Goal: Information Seeking & Learning: Learn about a topic

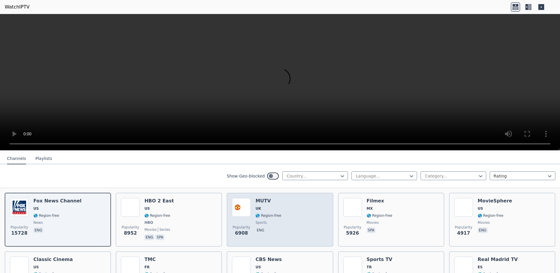
scroll to position [29, 0]
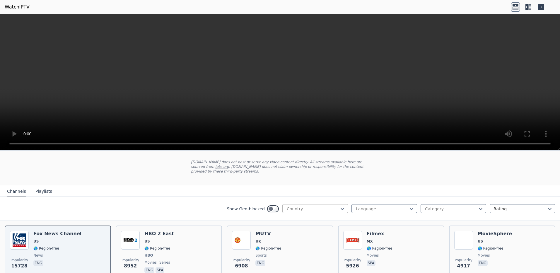
click at [295, 206] on div at bounding box center [312, 209] width 53 height 6
type input "***"
click at [293, 220] on div "[GEOGRAPHIC_DATA]" at bounding box center [315, 221] width 66 height 11
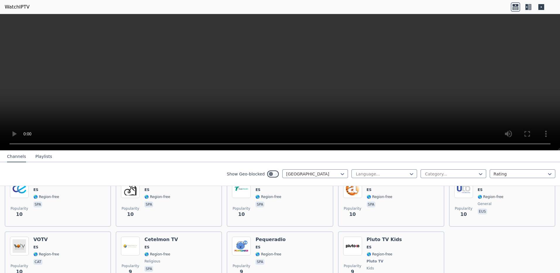
scroll to position [2323, 0]
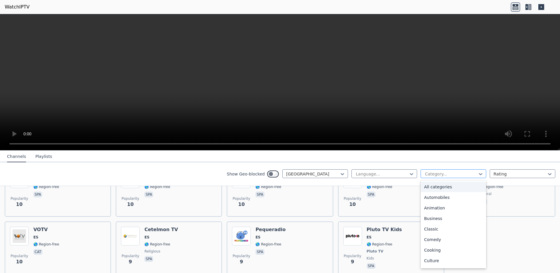
click at [428, 172] on div at bounding box center [450, 174] width 53 height 6
click at [499, 172] on div at bounding box center [519, 174] width 53 height 6
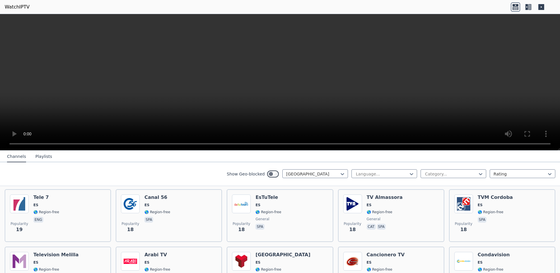
scroll to position [1357, 0]
